Goal: Check status: Check status

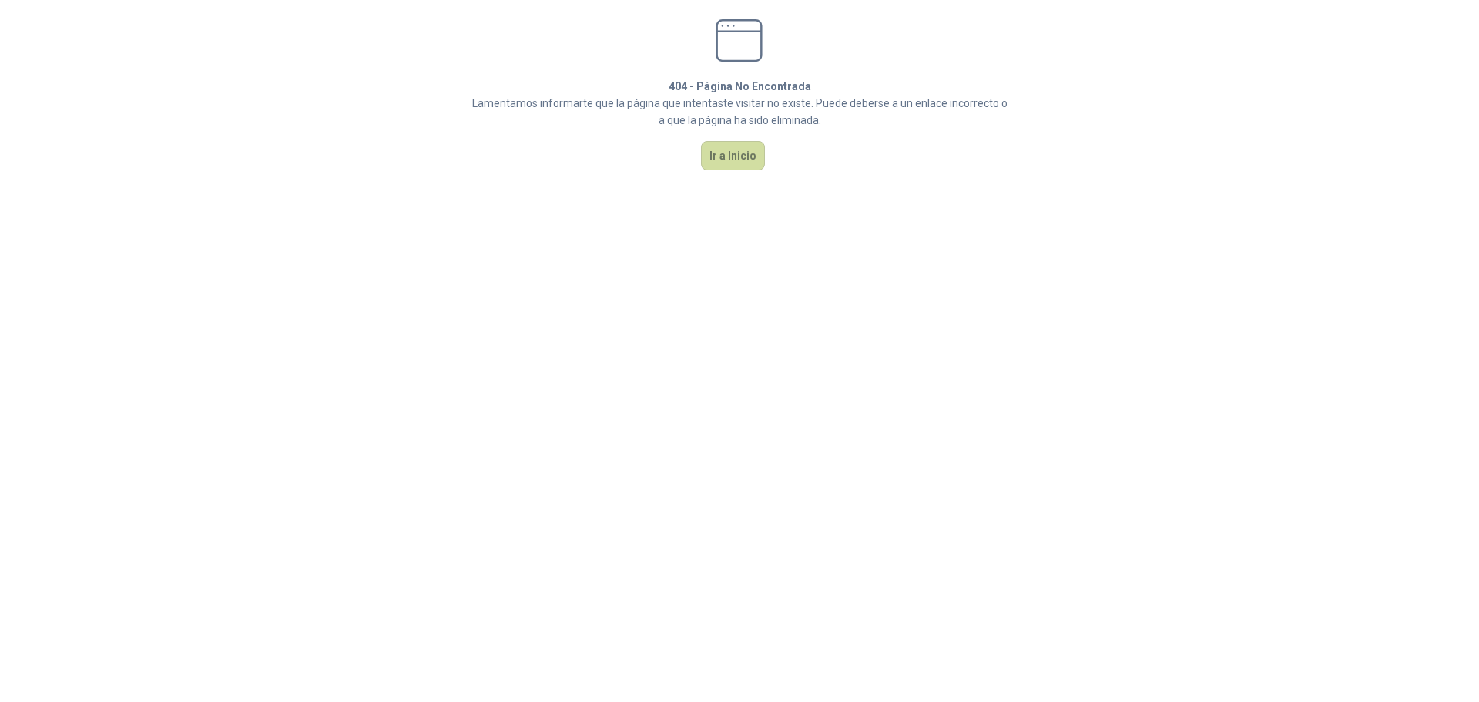
click at [734, 159] on button "Ir a Inicio" at bounding box center [733, 155] width 64 height 29
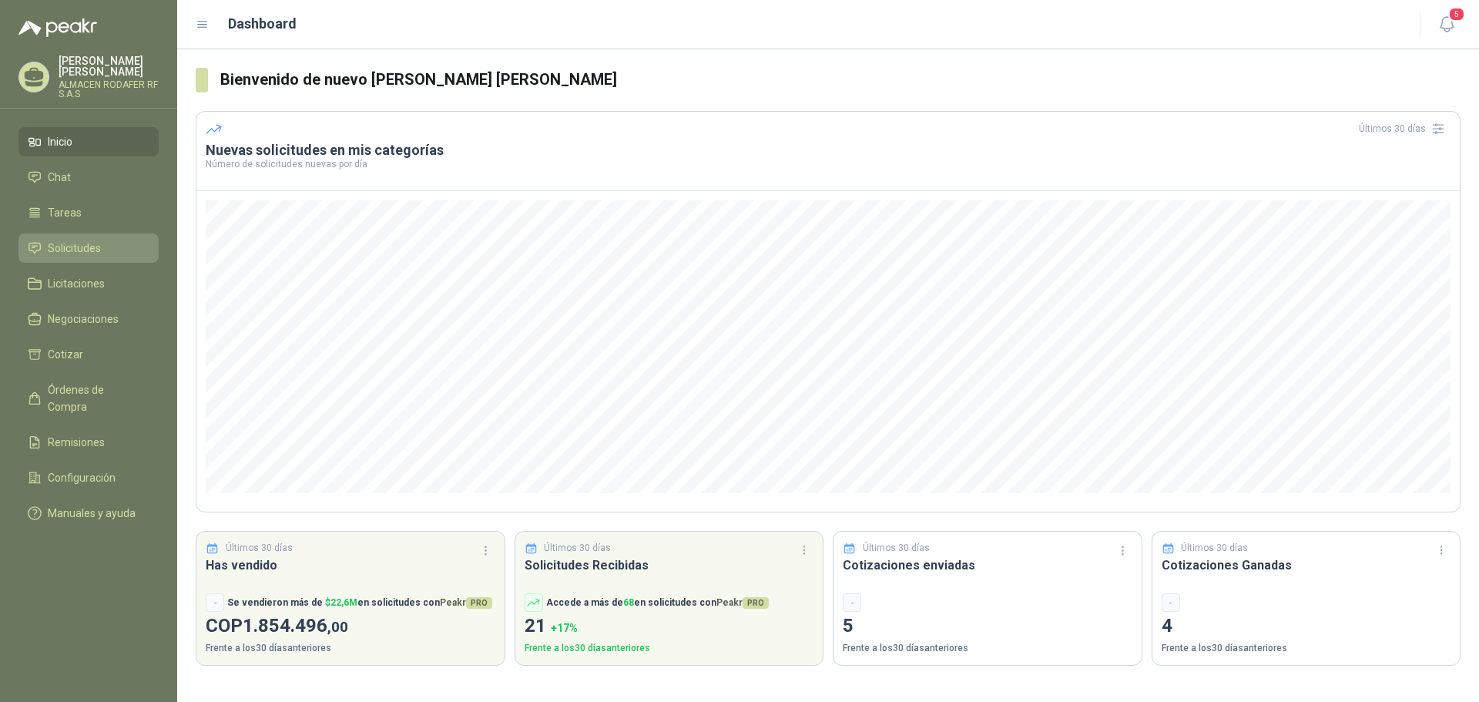
click at [152, 250] on link "Solicitudes" at bounding box center [88, 247] width 140 height 29
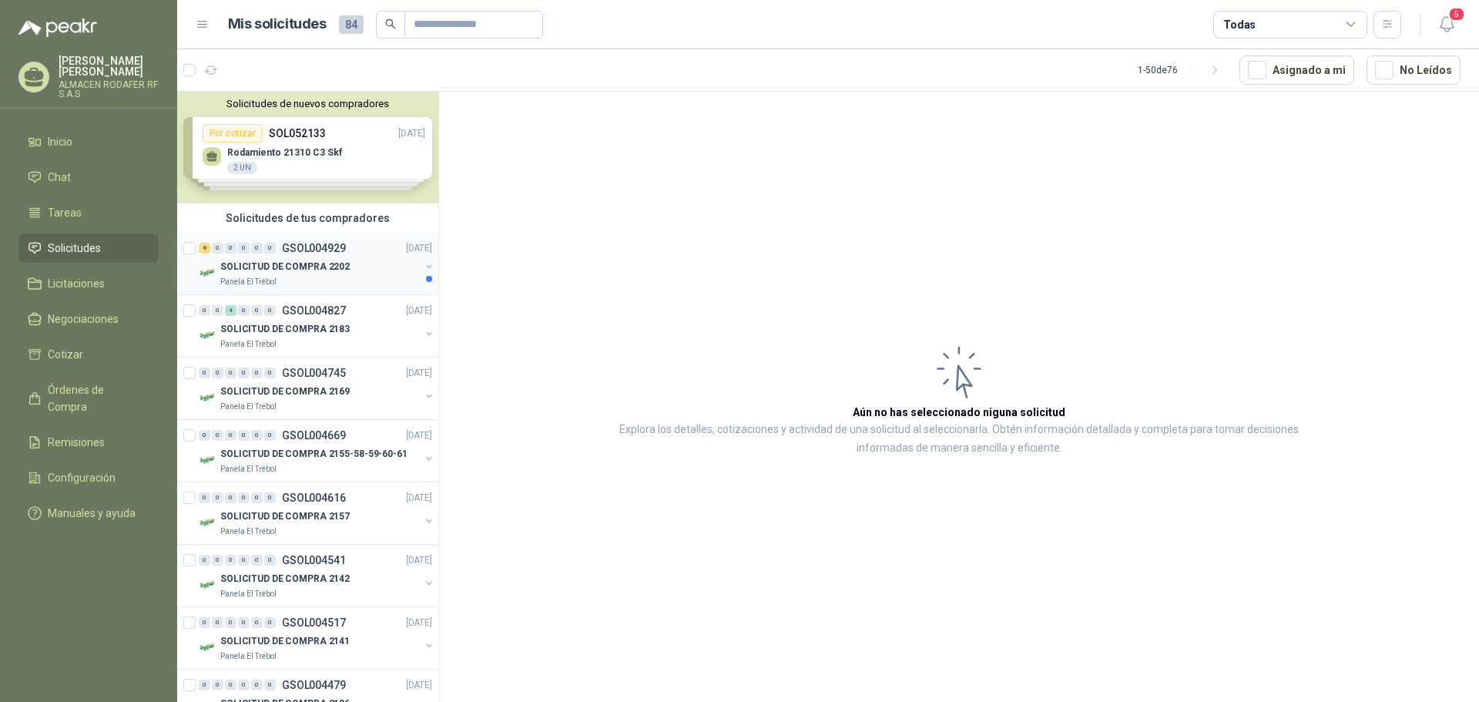
click at [284, 250] on p "GSOL004929" at bounding box center [314, 248] width 64 height 11
